Goal: Book appointment/travel/reservation

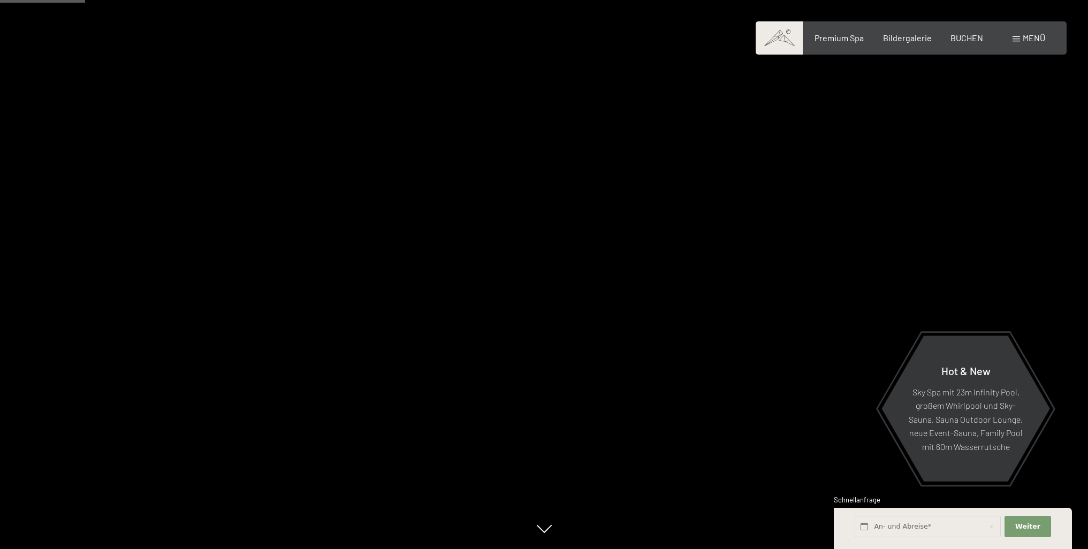
scroll to position [482, 0]
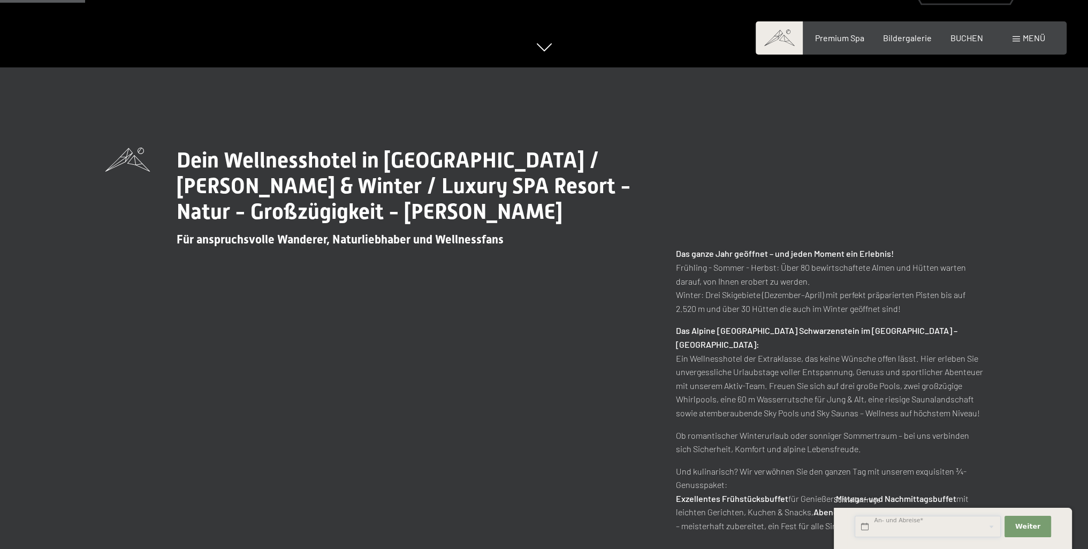
click at [950, 526] on input "text" at bounding box center [928, 527] width 146 height 22
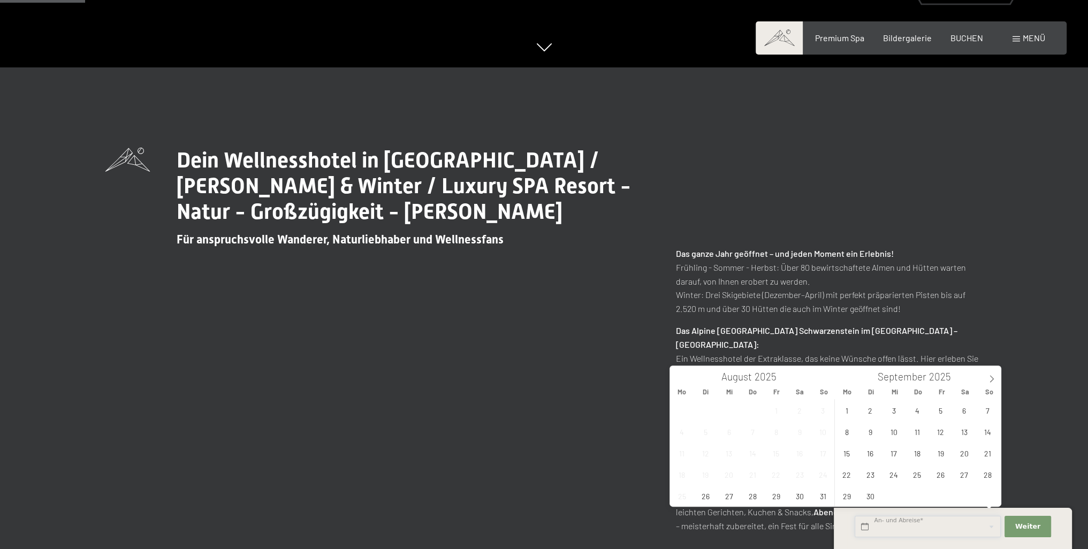
scroll to position [0, 0]
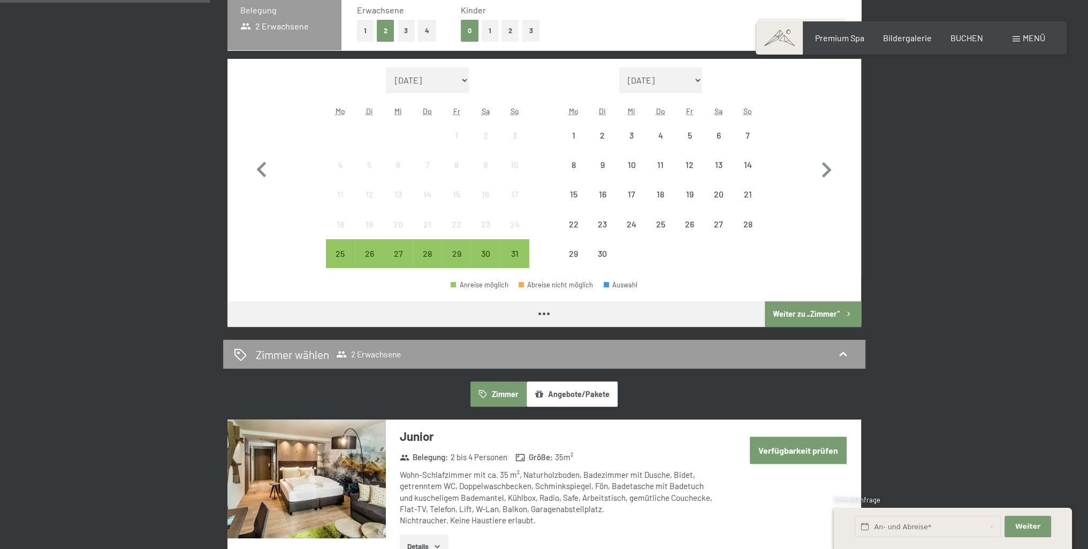
scroll to position [214, 0]
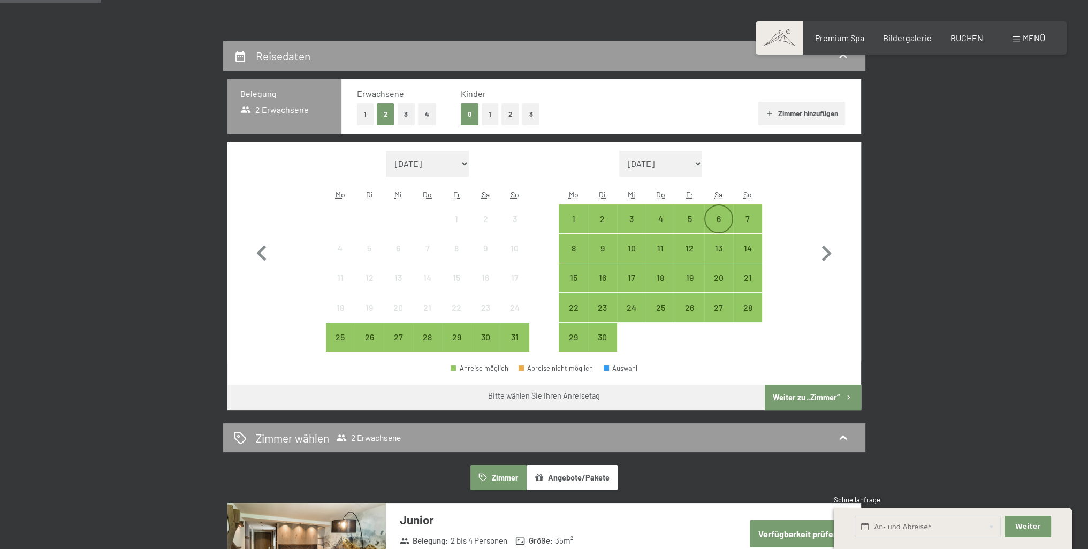
click at [719, 219] on div "6" at bounding box center [718, 228] width 27 height 27
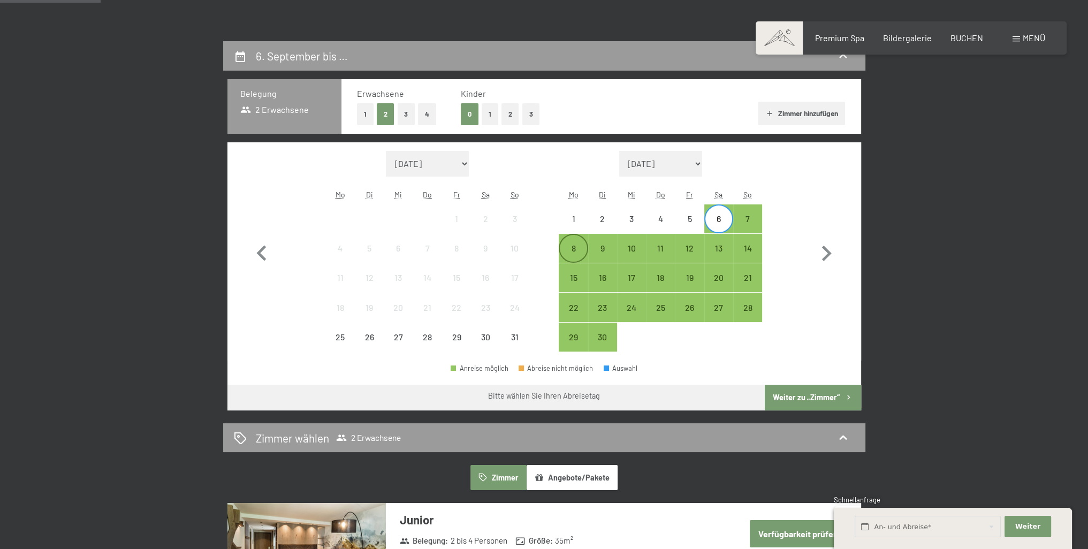
click at [574, 244] on div "8" at bounding box center [573, 257] width 27 height 27
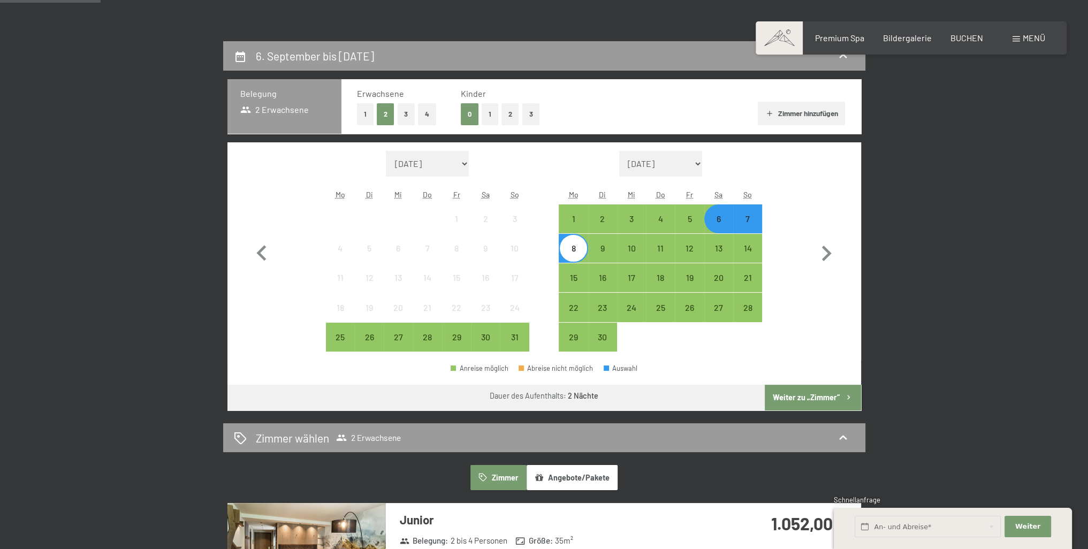
click at [835, 393] on button "Weiter zu „Zimmer“" at bounding box center [813, 398] width 96 height 26
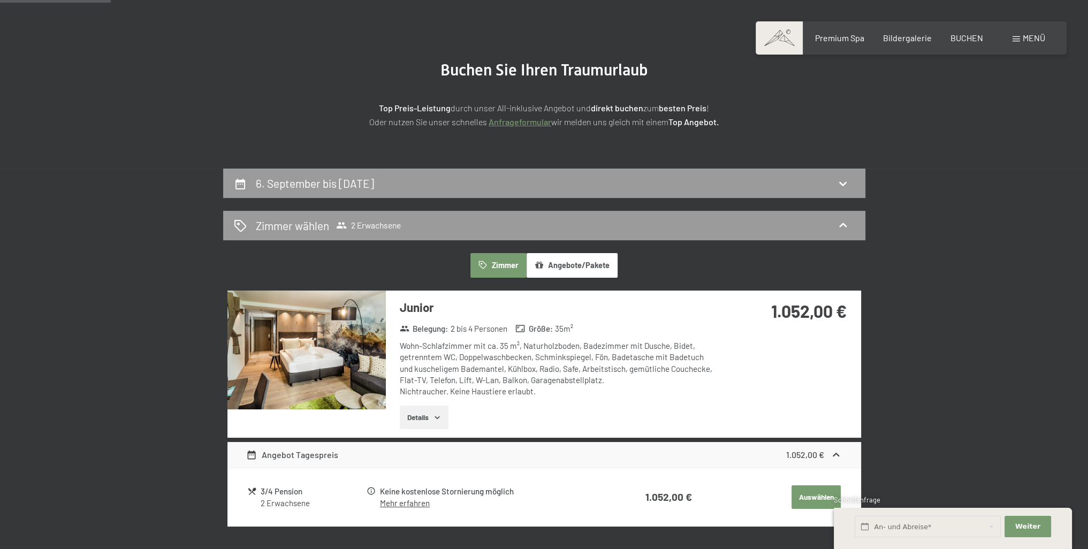
scroll to position [0, 0]
